Goal: Complete application form

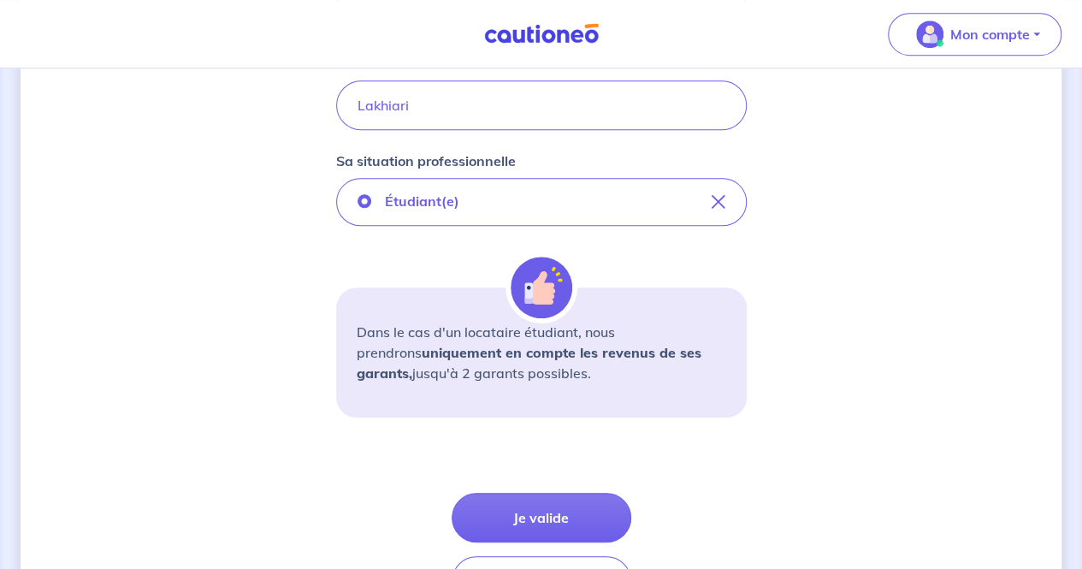
scroll to position [578, 0]
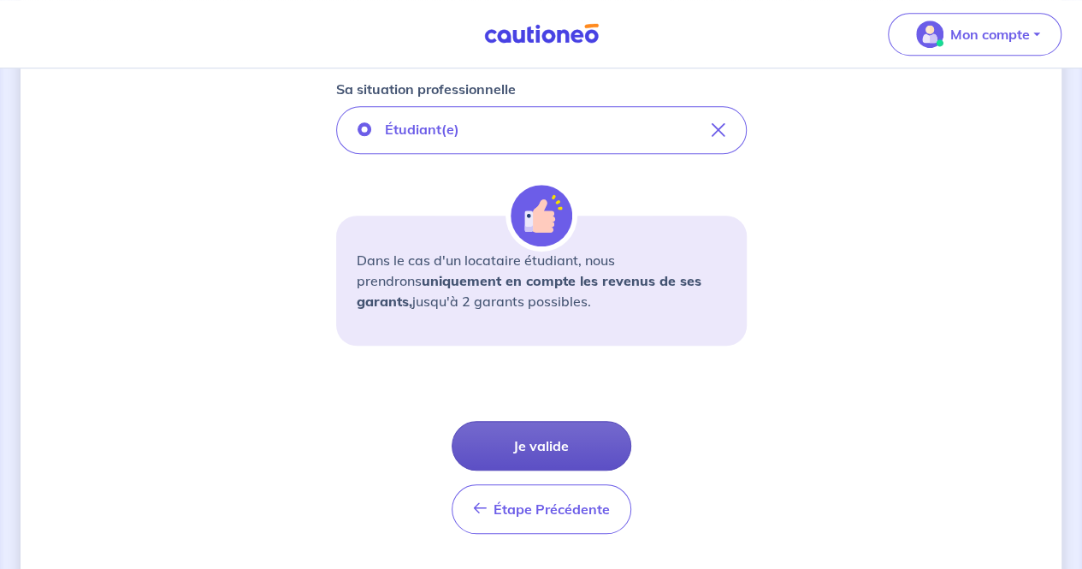
click at [544, 433] on button "Je valide" at bounding box center [542, 446] width 180 height 50
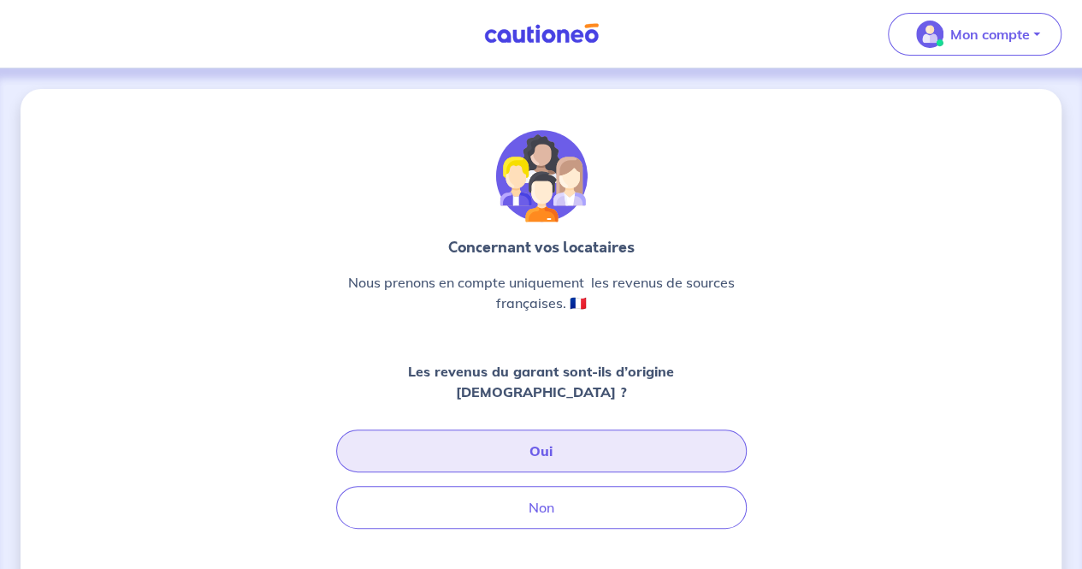
click at [516, 437] on button "Oui" at bounding box center [541, 450] width 411 height 43
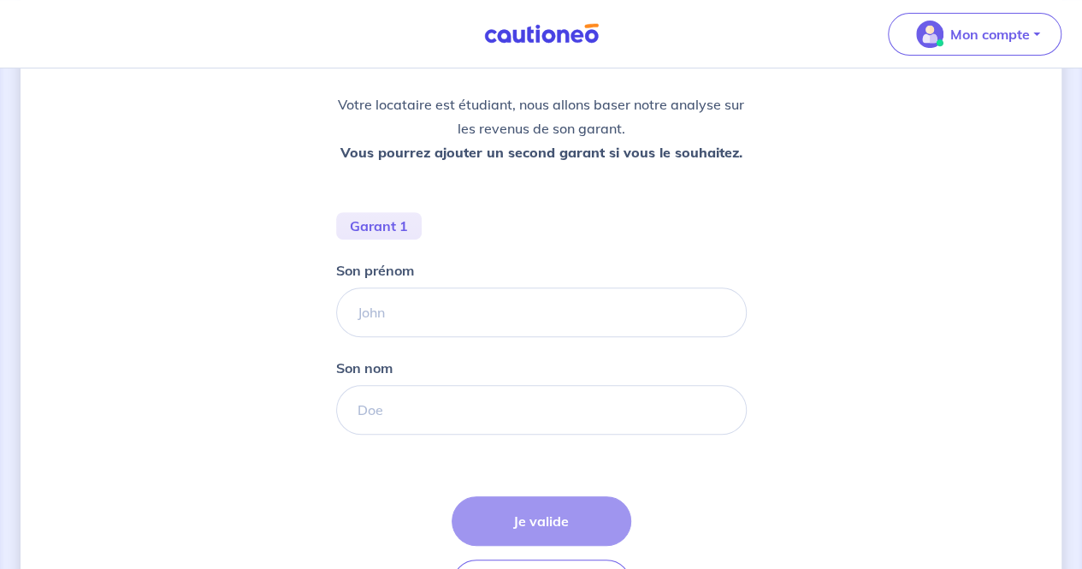
scroll to position [306, 0]
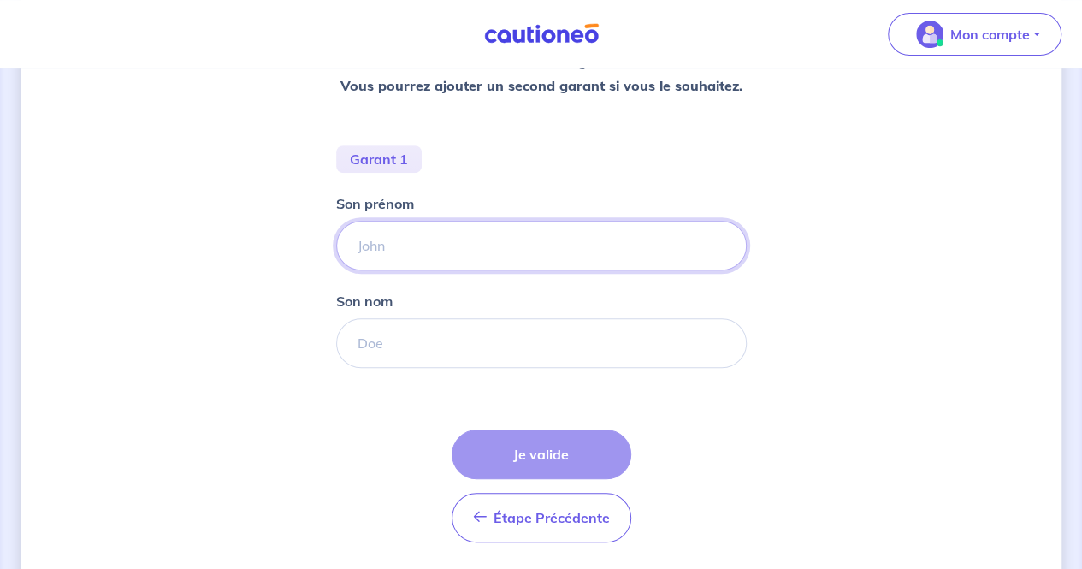
click at [464, 246] on input "Son prénom" at bounding box center [541, 246] width 411 height 50
type input "[PERSON_NAME]"
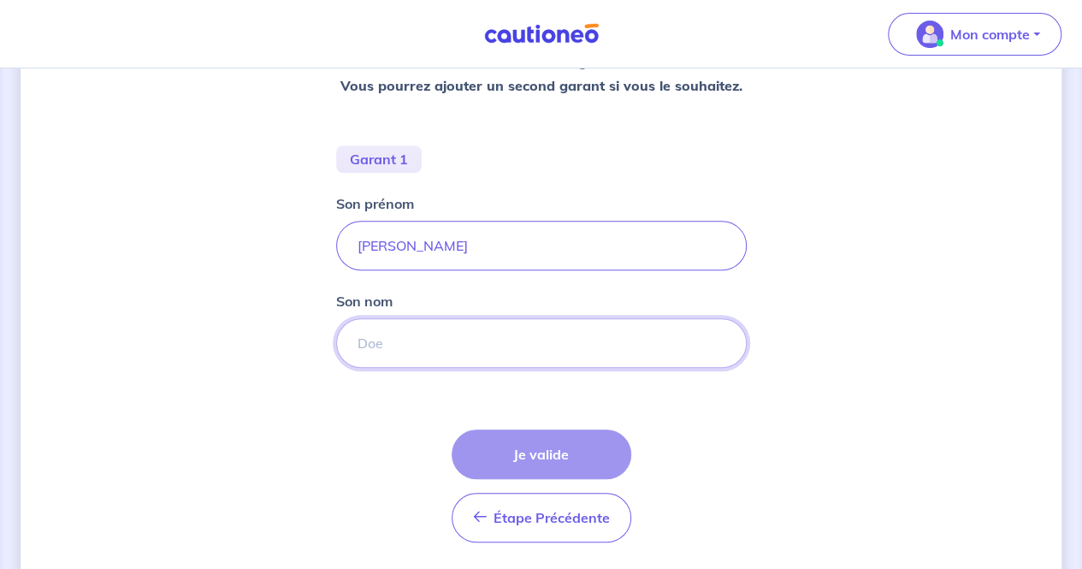
click at [412, 346] on input "Son nom" at bounding box center [541, 343] width 411 height 50
type input "El Fathi"
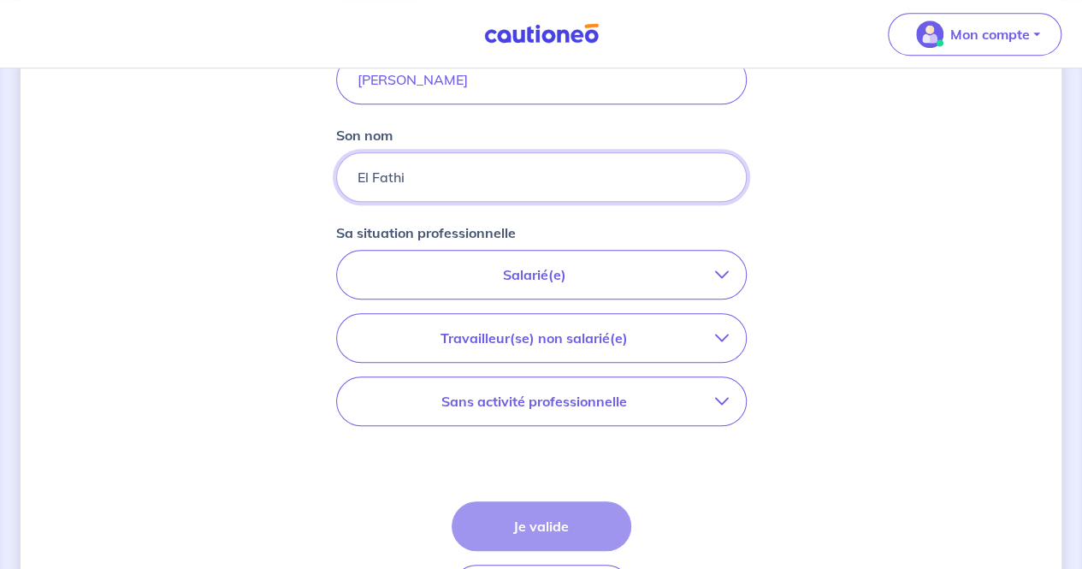
scroll to position [529, 0]
